Goal: Task Accomplishment & Management: Manage account settings

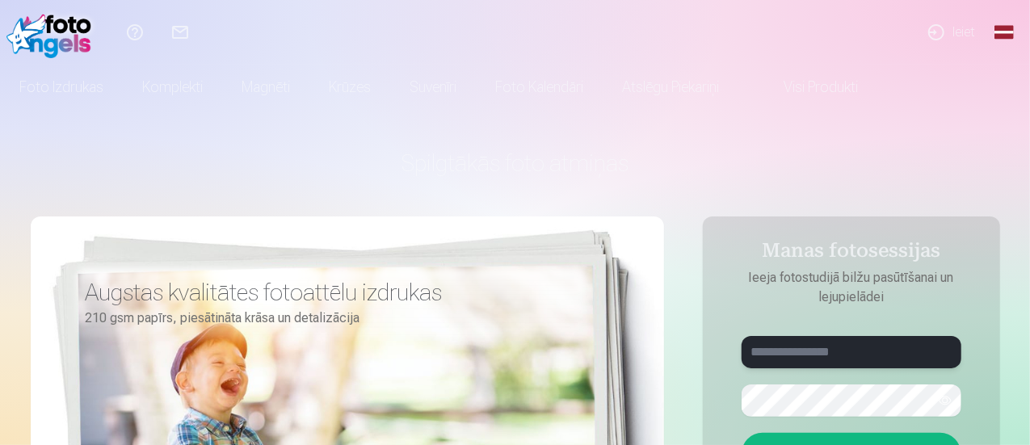
click at [783, 350] on input "text" at bounding box center [852, 352] width 220 height 32
type input "**********"
click at [940, 410] on button "button" at bounding box center [945, 400] width 31 height 31
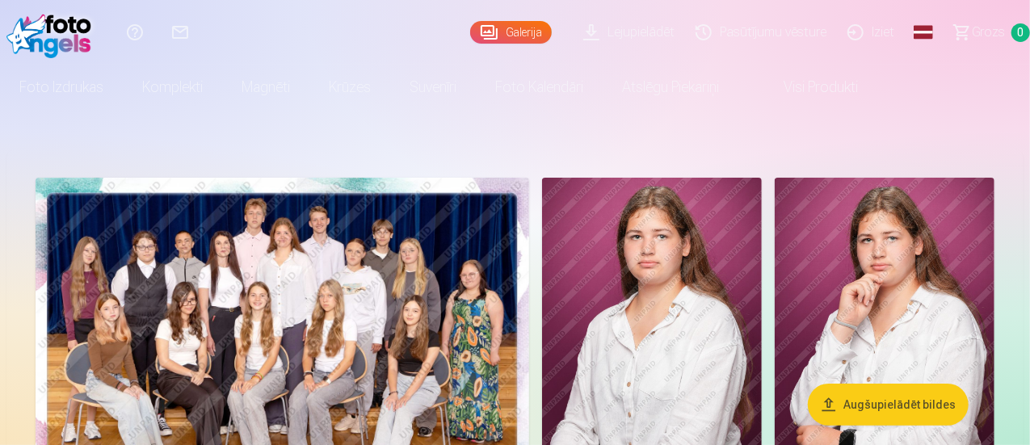
click at [474, 317] on img at bounding box center [283, 343] width 494 height 330
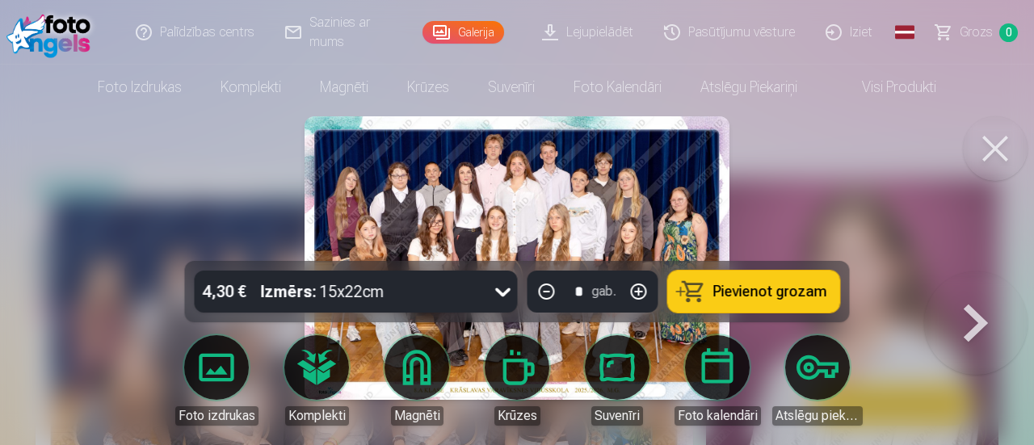
click at [538, 212] on img at bounding box center [517, 258] width 425 height 284
click at [995, 145] on button at bounding box center [995, 148] width 65 height 65
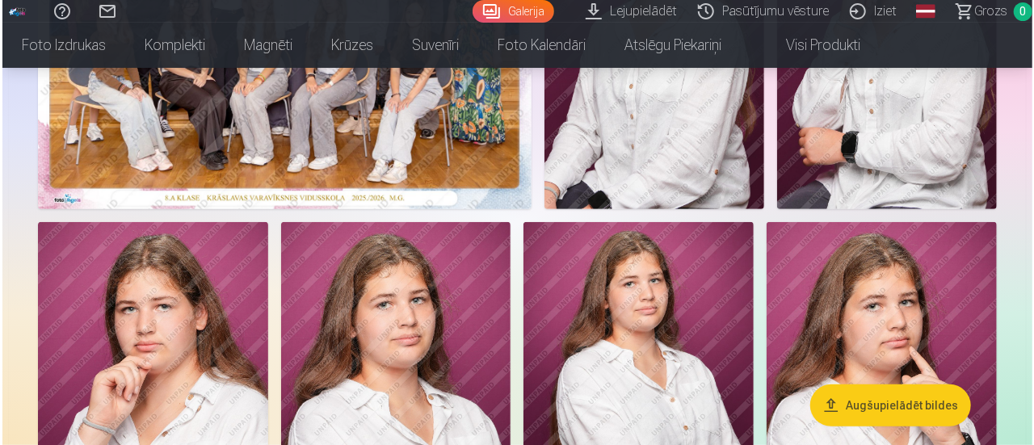
scroll to position [299, 0]
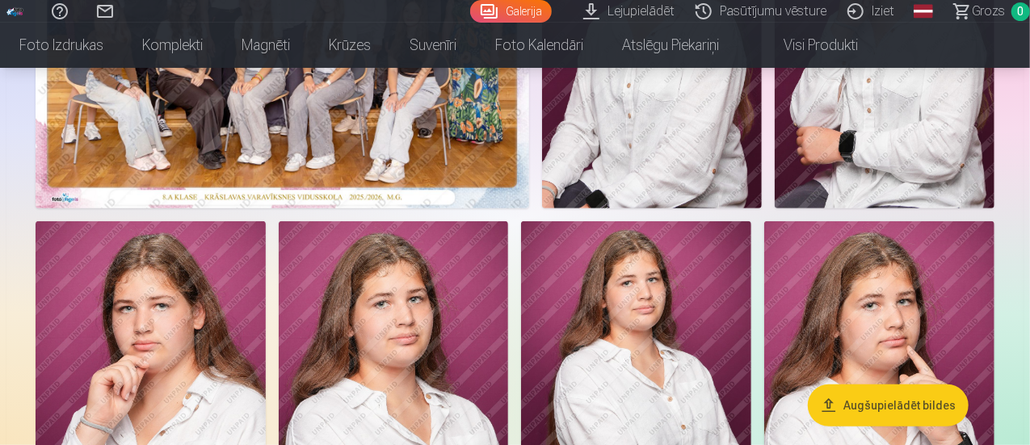
click at [500, 208] on img at bounding box center [283, 44] width 494 height 330
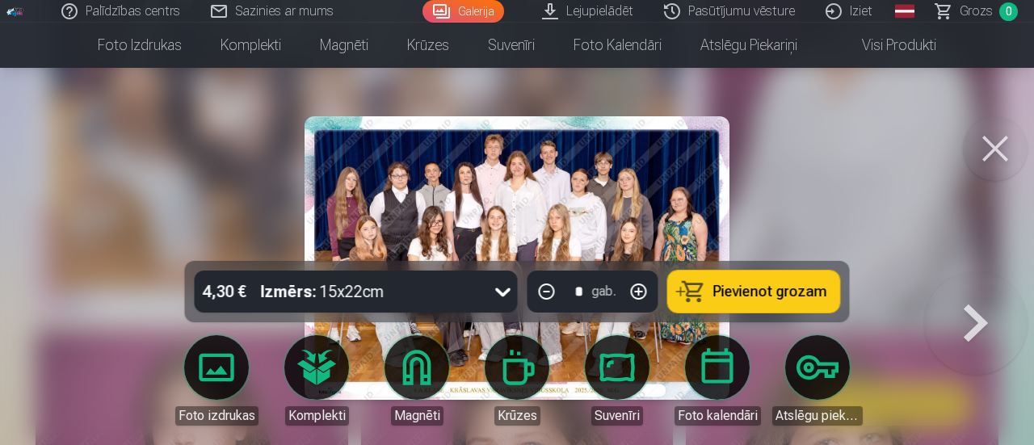
click at [981, 271] on button at bounding box center [975, 271] width 103 height 0
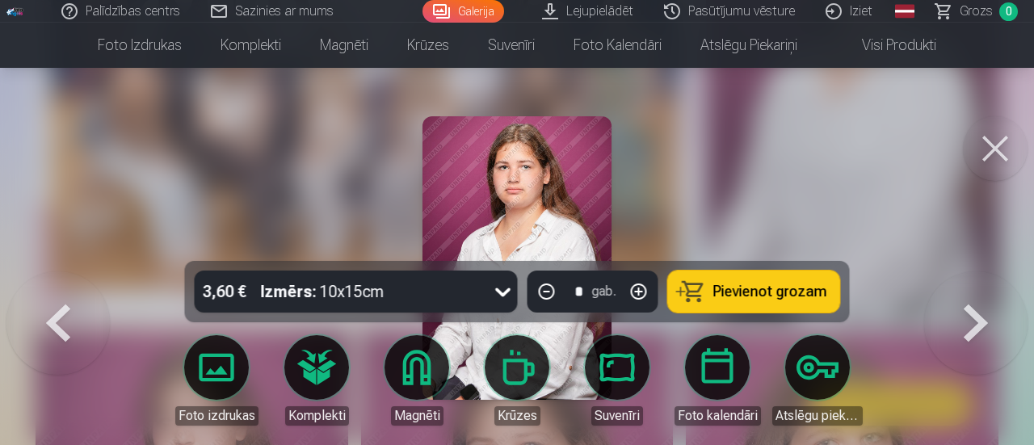
click at [981, 271] on button at bounding box center [975, 271] width 103 height 0
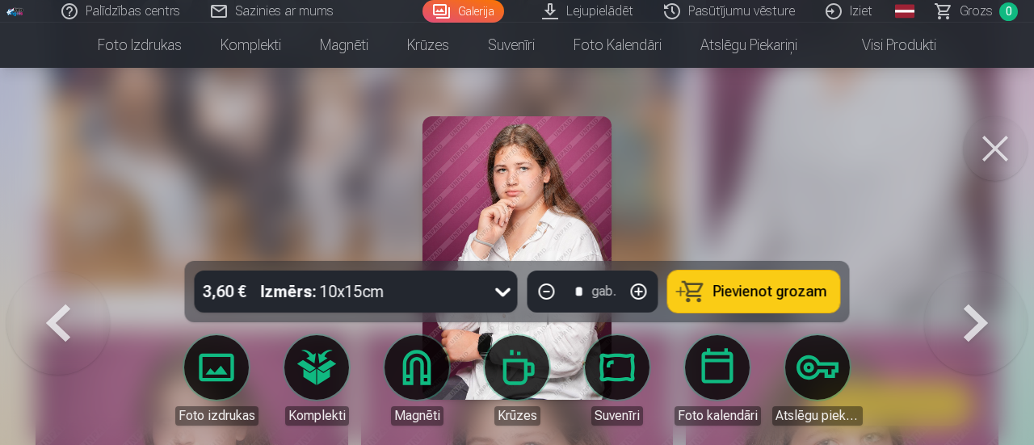
click at [981, 271] on button at bounding box center [975, 271] width 103 height 0
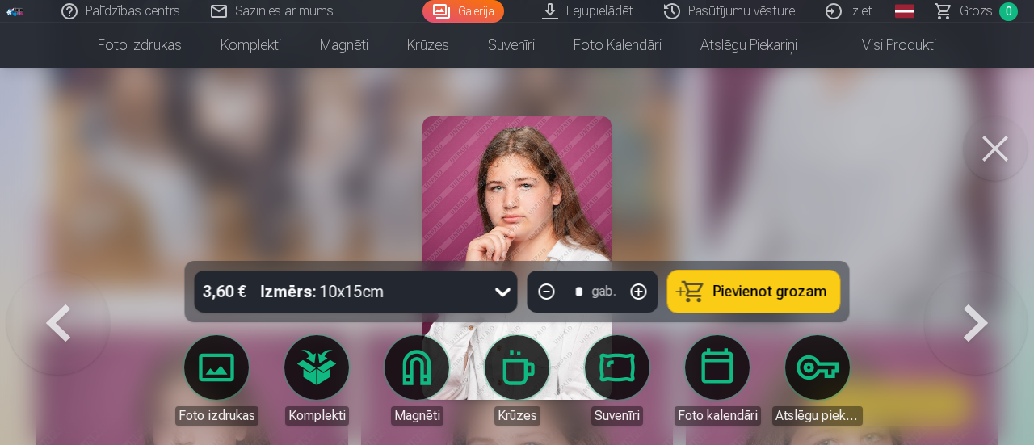
click at [981, 271] on button at bounding box center [975, 271] width 103 height 0
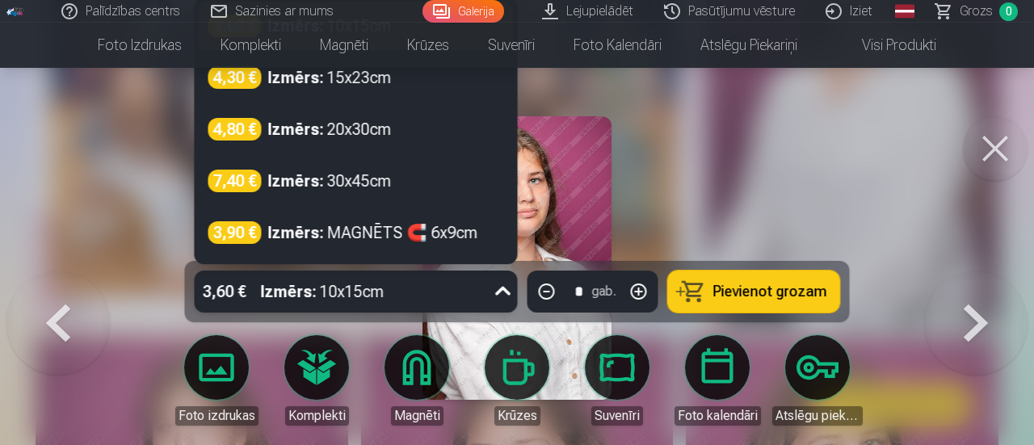
scroll to position [291, 0]
click at [482, 294] on div "3,60 € Izmērs : 10x15cm" at bounding box center [341, 292] width 292 height 42
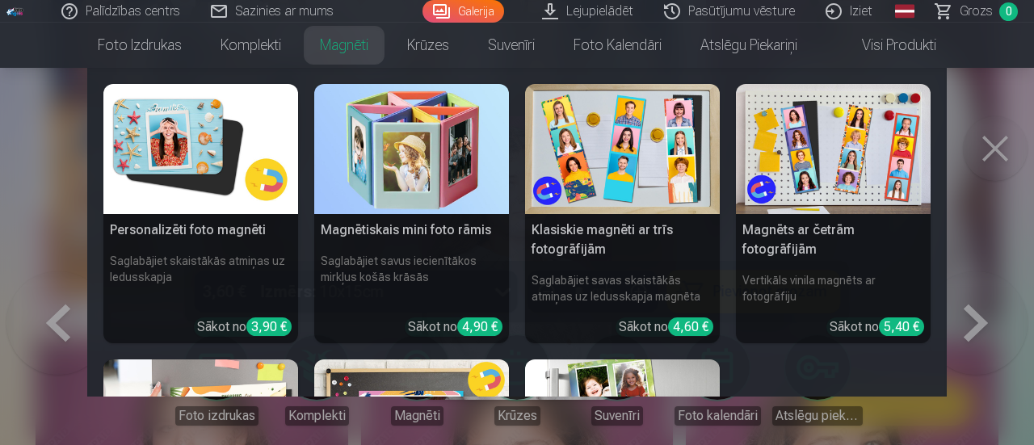
click at [997, 141] on nav "Personalizēti foto magnēti Saglabājiet skaistākās atmiņas uz ledusskapja Sākot …" at bounding box center [517, 232] width 1034 height 329
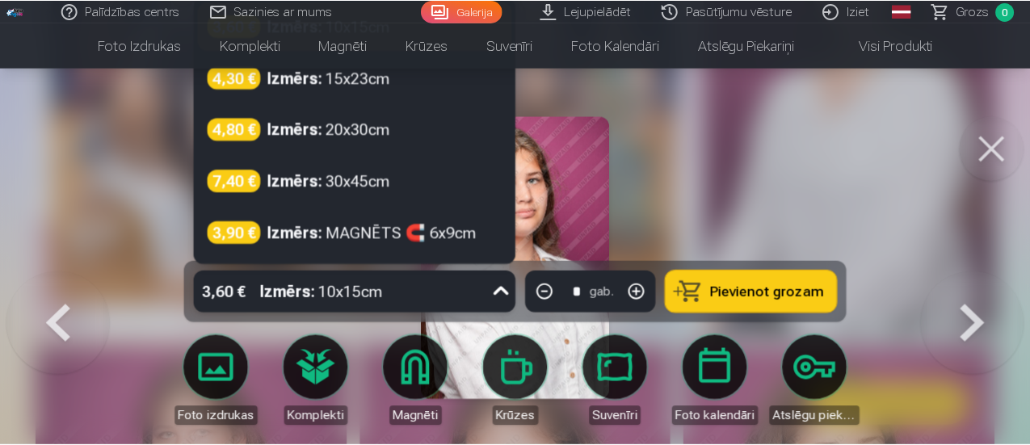
scroll to position [283, 0]
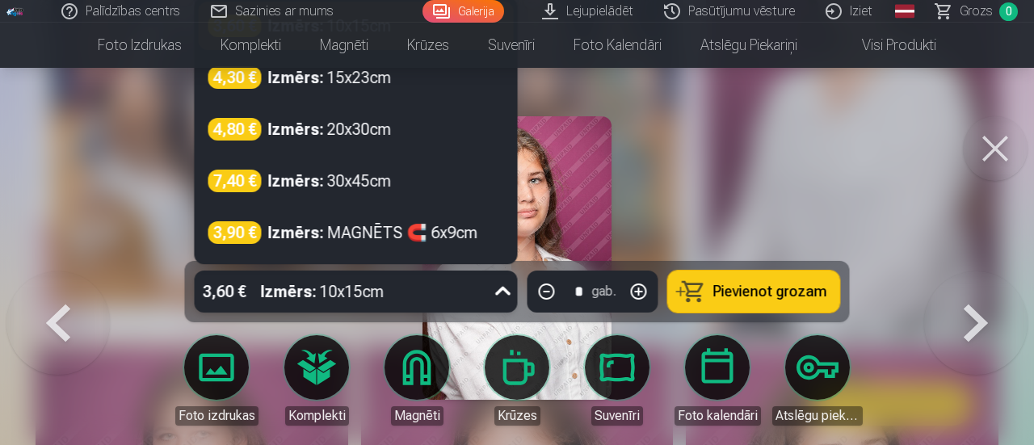
click at [490, 282] on div at bounding box center [503, 292] width 29 height 42
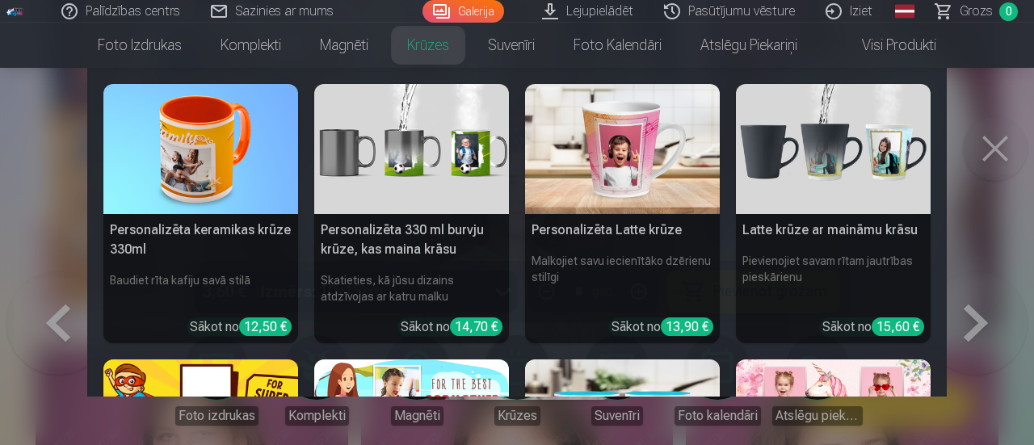
click at [47, 251] on nav "Personalizēta keramikas krūze 330ml Baudiet rīta kafiju savā stilā Sākot no 12,…" at bounding box center [517, 232] width 1034 height 329
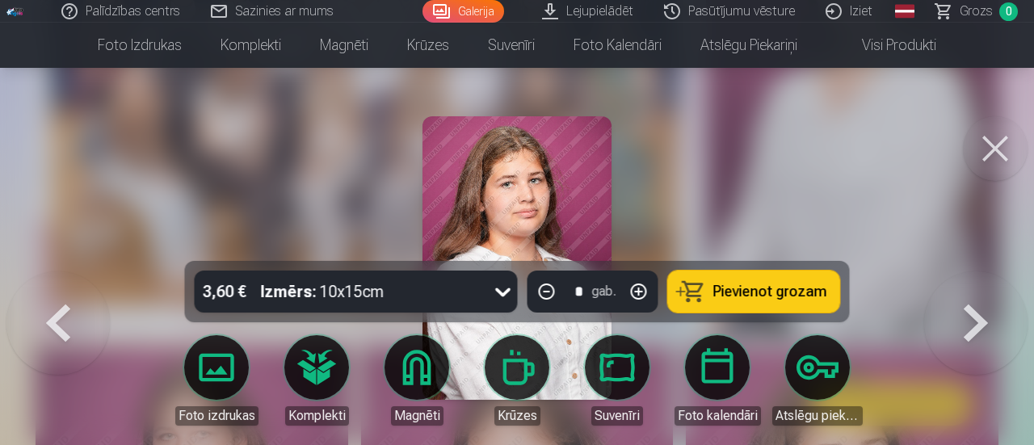
click at [993, 162] on button at bounding box center [995, 148] width 65 height 65
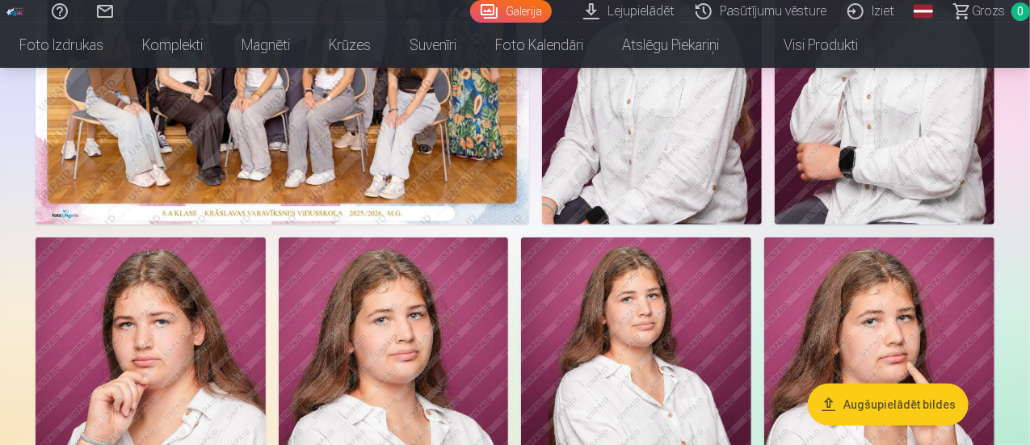
click at [864, 13] on link "Iziet" at bounding box center [873, 11] width 68 height 23
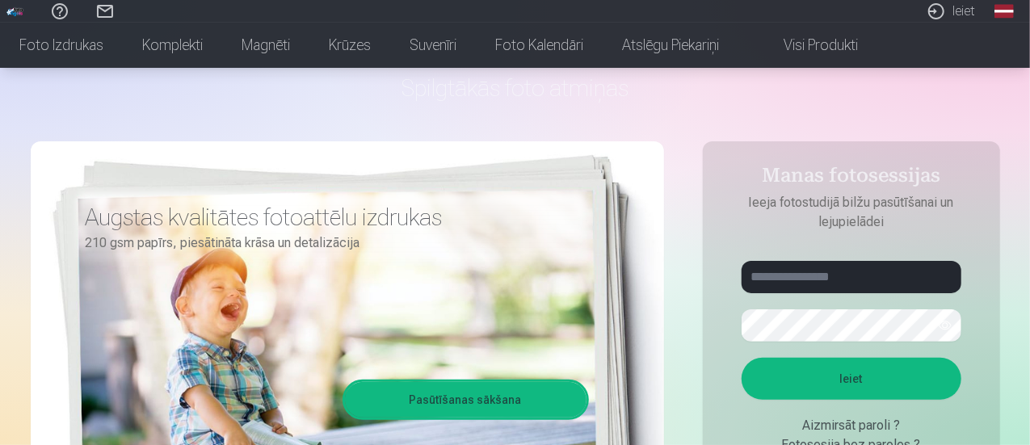
scroll to position [130, 0]
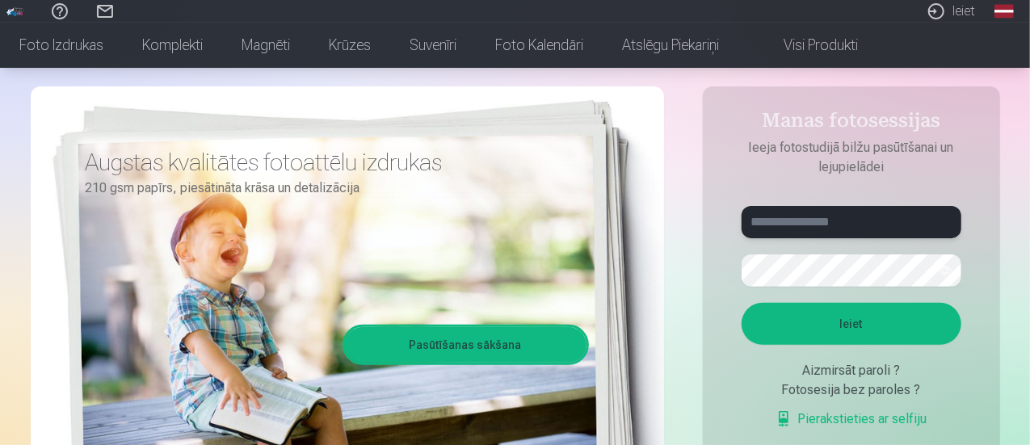
click at [853, 214] on input "text" at bounding box center [852, 222] width 220 height 32
click at [713, 246] on aside "Manas fotosessijas Ieeja fotostudijā bilžu pasūtīšanai un lejupielādei ****** I…" at bounding box center [851, 308] width 297 height 444
click at [946, 272] on button "button" at bounding box center [945, 270] width 31 height 31
click at [894, 315] on button "Ieiet" at bounding box center [852, 324] width 220 height 42
click at [0, 0] on p "Kaut kas ir noticis nepareizi. Mēģiniet vēlreiz." at bounding box center [0, 0] width 0 height 0
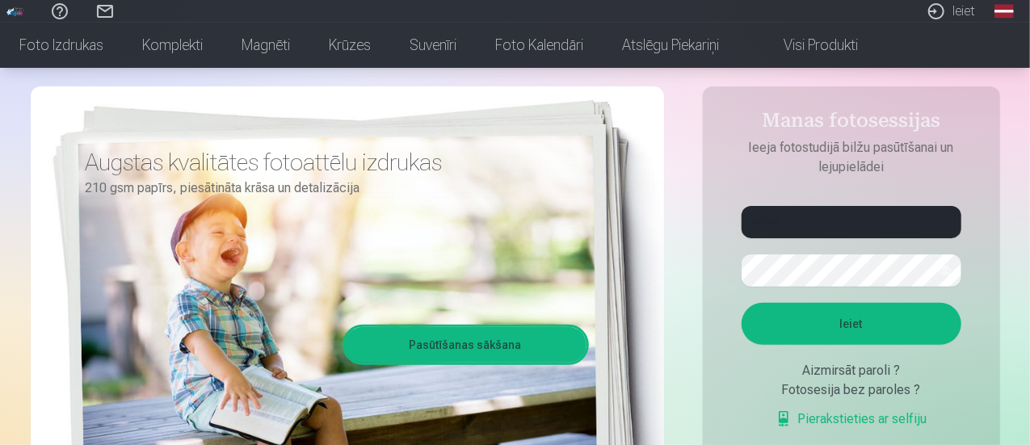
click at [920, 268] on form "****** Kaut kas ir noticis nepareizi. Mēģiniet vēlreiz. Ieiet Aizmirsāt paroli …" at bounding box center [851, 325] width 252 height 239
click at [844, 225] on input "******" at bounding box center [852, 222] width 220 height 32
type input "**********"
click at [827, 313] on button "Ieiet" at bounding box center [852, 324] width 220 height 42
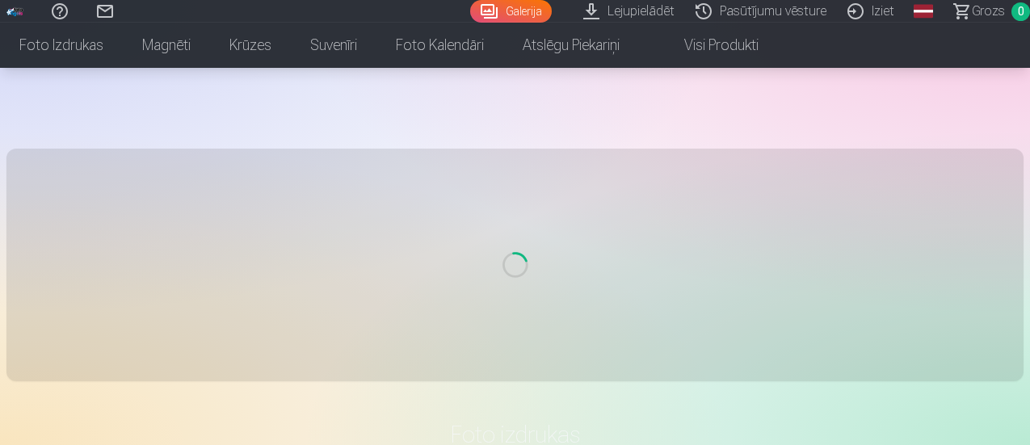
scroll to position [112, 0]
